Goal: Navigation & Orientation: Find specific page/section

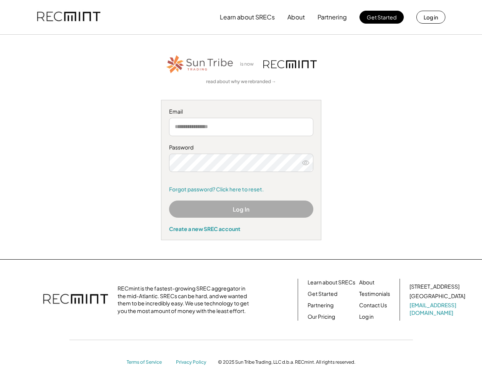
click at [241, 183] on div "Password Remember me Forgot password? Click here to reset." at bounding box center [241, 168] width 144 height 49
click at [241, 17] on button "Learn about SRECs" at bounding box center [247, 17] width 55 height 15
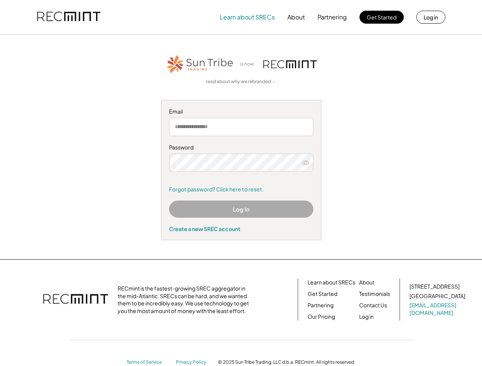
click at [69, 17] on img at bounding box center [68, 17] width 63 height 26
click at [332, 17] on button "Partnering" at bounding box center [331, 17] width 29 height 15
click at [247, 17] on button "Learn about SRECs" at bounding box center [247, 17] width 55 height 15
click at [296, 17] on button "About" at bounding box center [296, 17] width 18 height 15
